Goal: Task Accomplishment & Management: Use online tool/utility

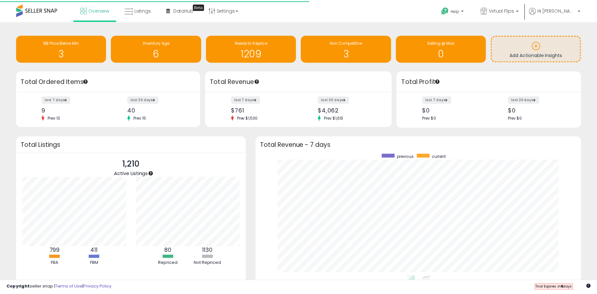
scroll to position [122, 313]
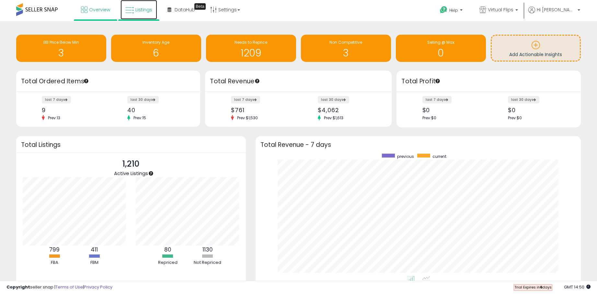
click at [133, 10] on icon at bounding box center [129, 10] width 8 height 8
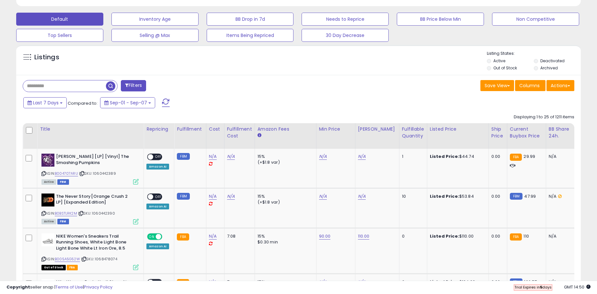
scroll to position [194, 0]
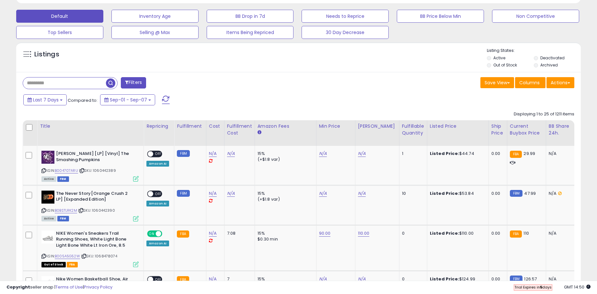
drag, startPoint x: 397, startPoint y: 129, endPoint x: 389, endPoint y: 129, distance: 7.8
click at [402, 128] on div "Fulfillable Quantity" at bounding box center [413, 130] width 22 height 14
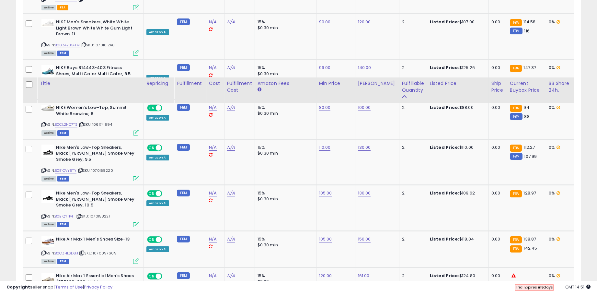
scroll to position [1179, 0]
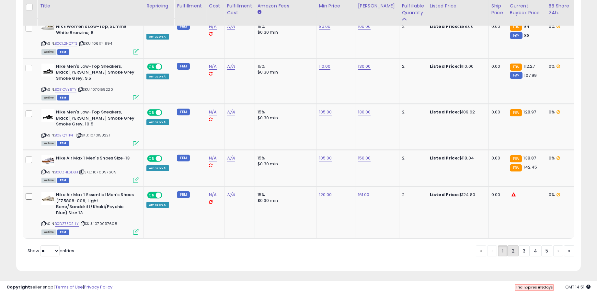
click at [508, 248] on link "2" at bounding box center [513, 250] width 11 height 11
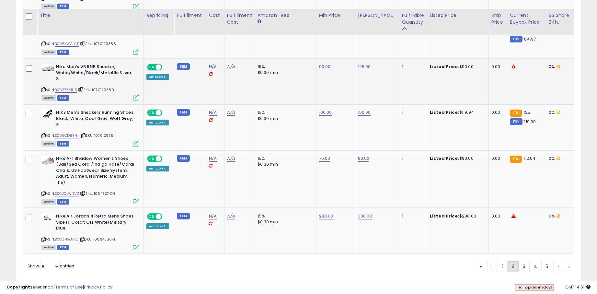
scroll to position [1191, 0]
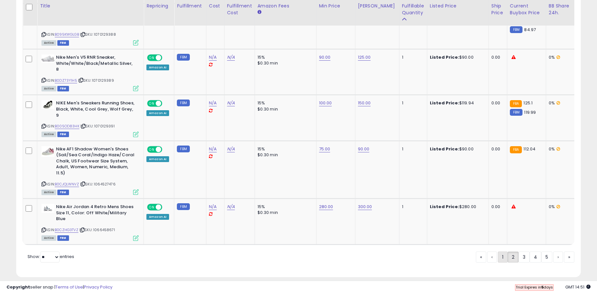
click at [498, 252] on link "1" at bounding box center [503, 256] width 10 height 11
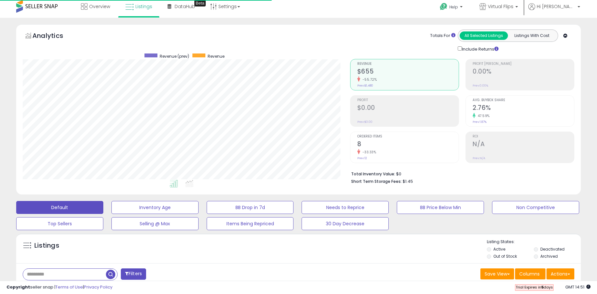
scroll to position [0, 0]
